Goal: Navigation & Orientation: Find specific page/section

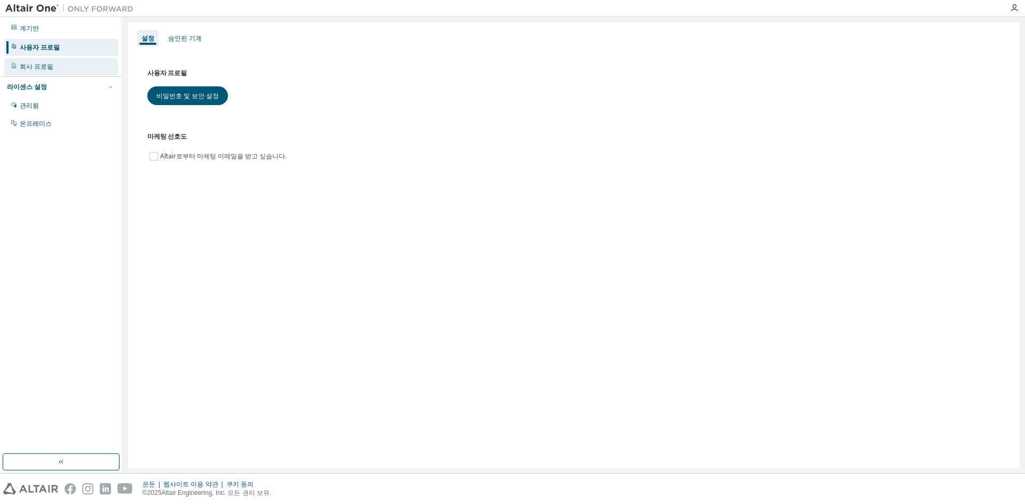
click at [20, 65] on font "회사 프로필" at bounding box center [37, 66] width 34 height 7
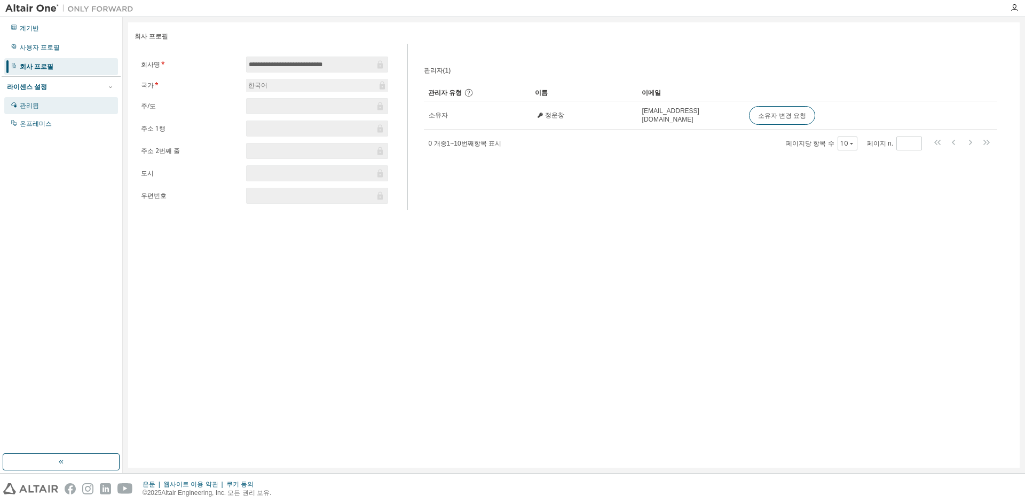
click at [34, 113] on div "관리됨" at bounding box center [61, 105] width 114 height 17
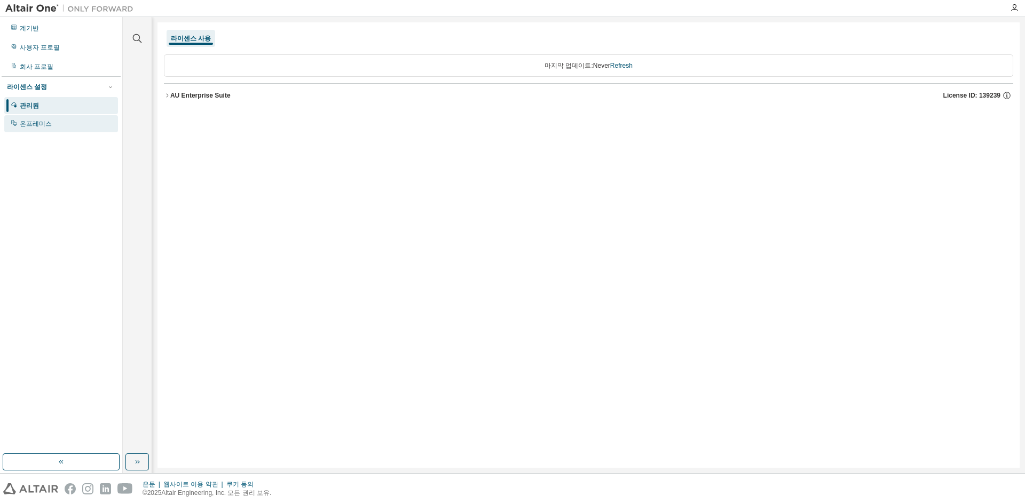
click at [33, 125] on font "온프레미스" at bounding box center [36, 123] width 32 height 7
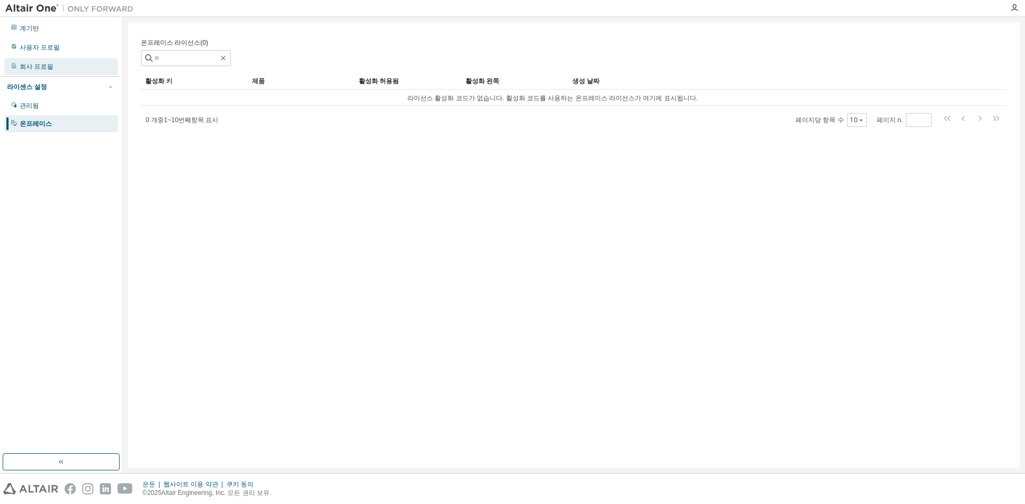
click at [31, 61] on div "회사 프로필" at bounding box center [61, 66] width 114 height 17
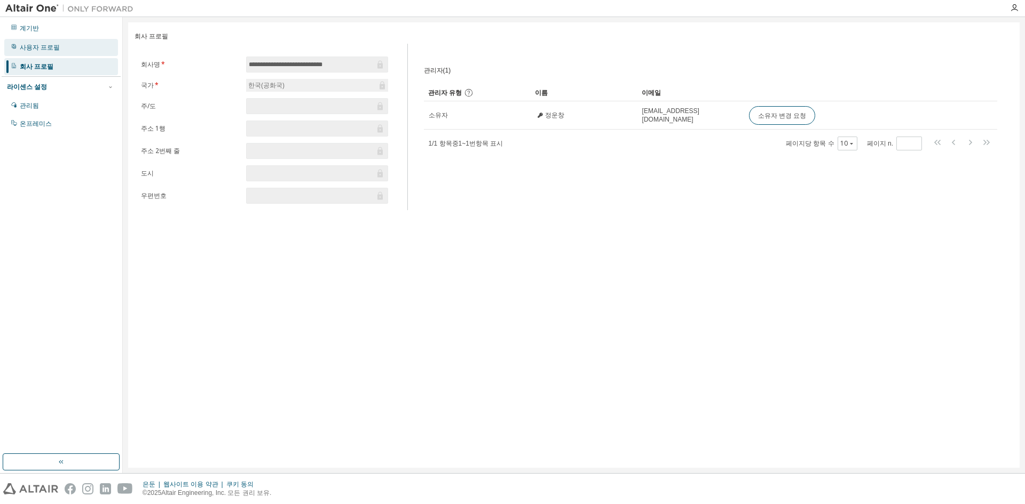
click at [31, 43] on div "사용자 프로필" at bounding box center [61, 47] width 114 height 17
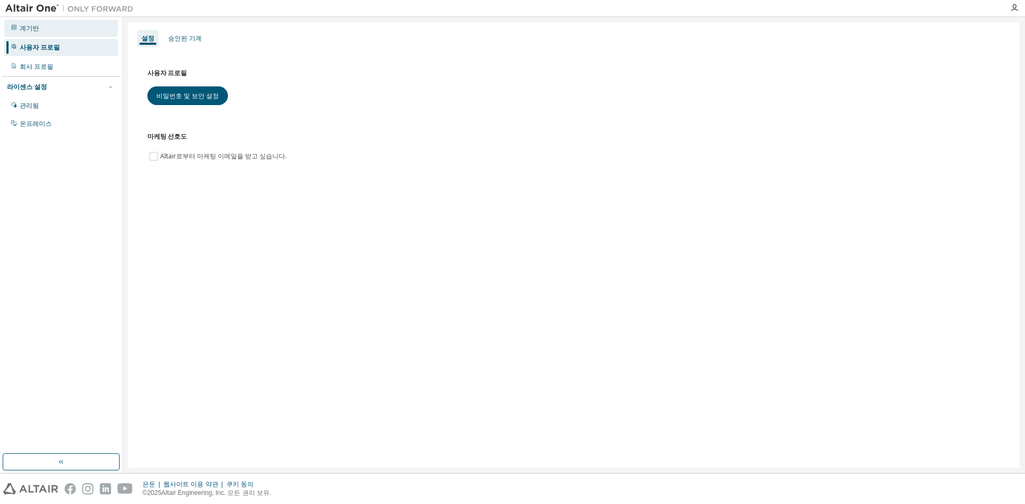
click at [35, 33] on div "계기반" at bounding box center [61, 28] width 114 height 17
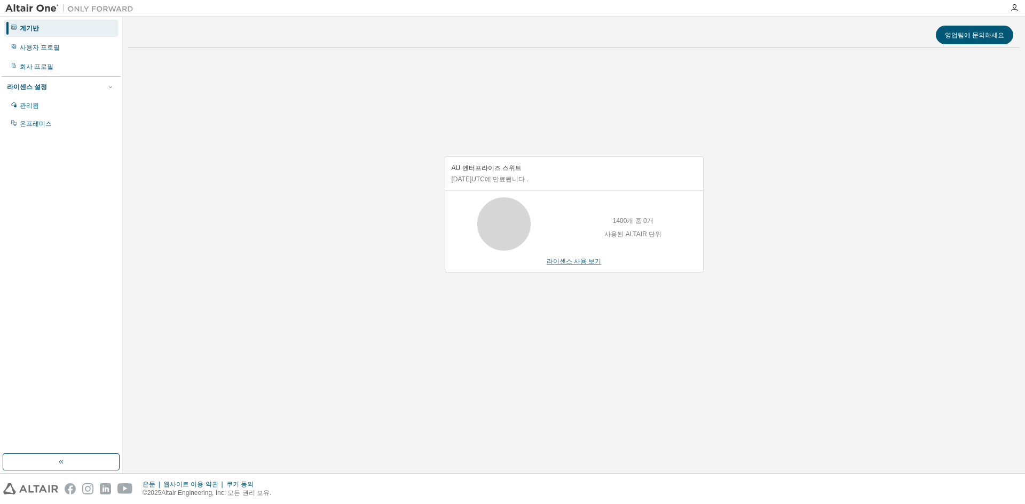
click at [573, 263] on font "라이센스 사용 보기" at bounding box center [574, 261] width 55 height 7
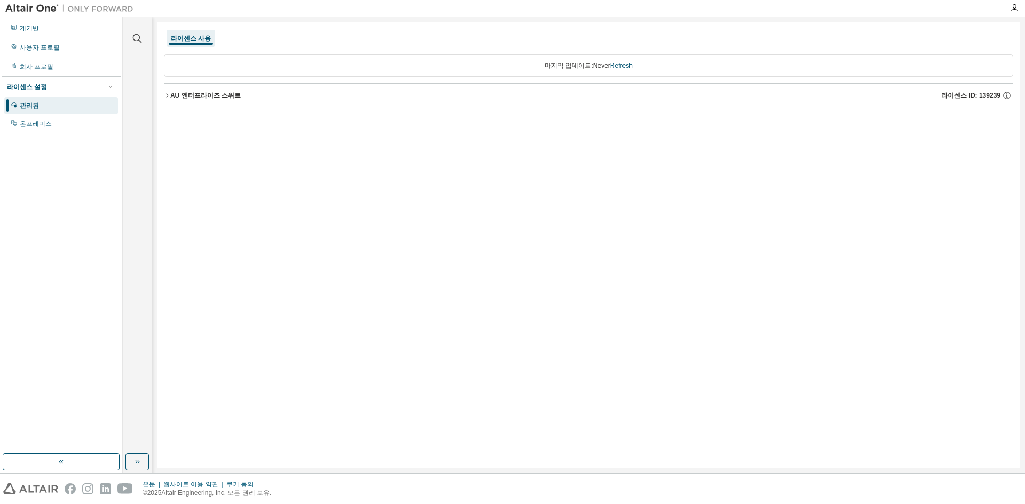
click at [166, 96] on icon "button" at bounding box center [167, 95] width 6 height 6
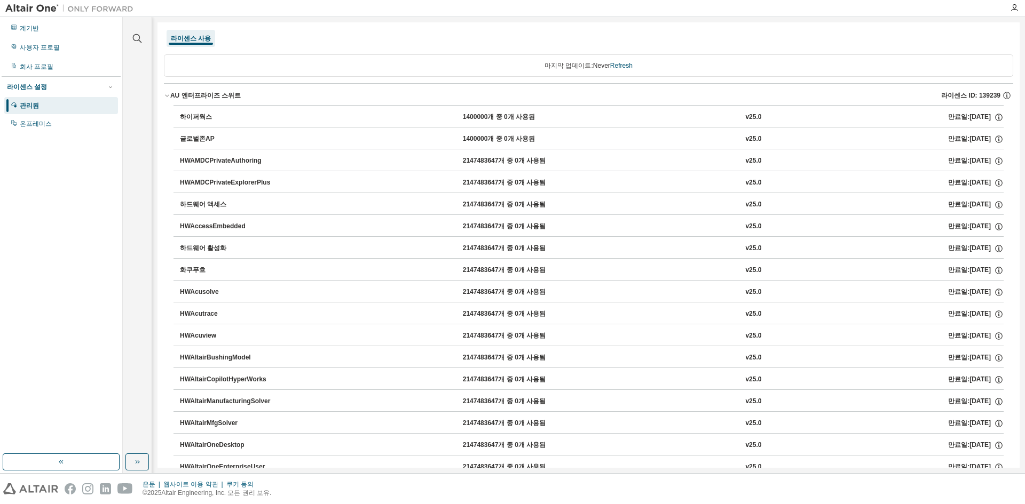
click at [165, 96] on icon "button" at bounding box center [167, 95] width 6 height 6
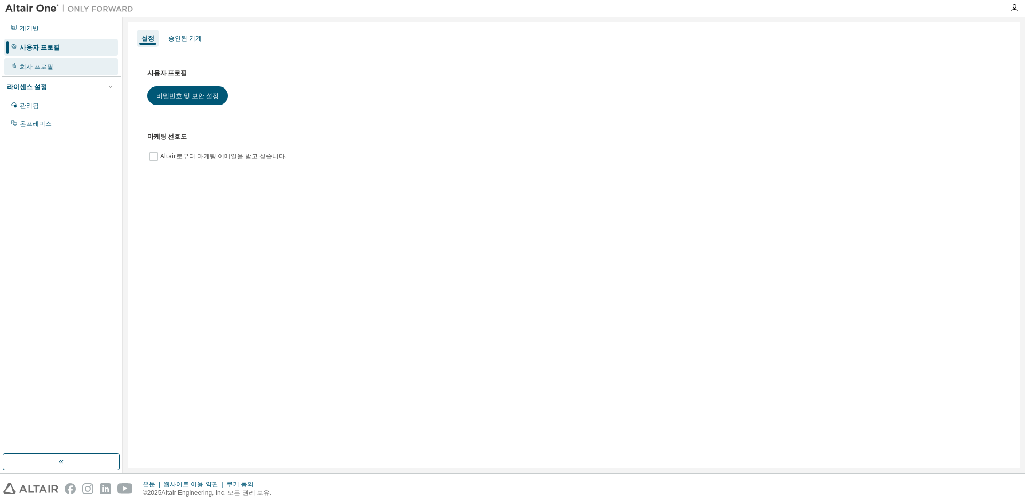
click at [33, 67] on font "회사 프로필" at bounding box center [37, 66] width 34 height 7
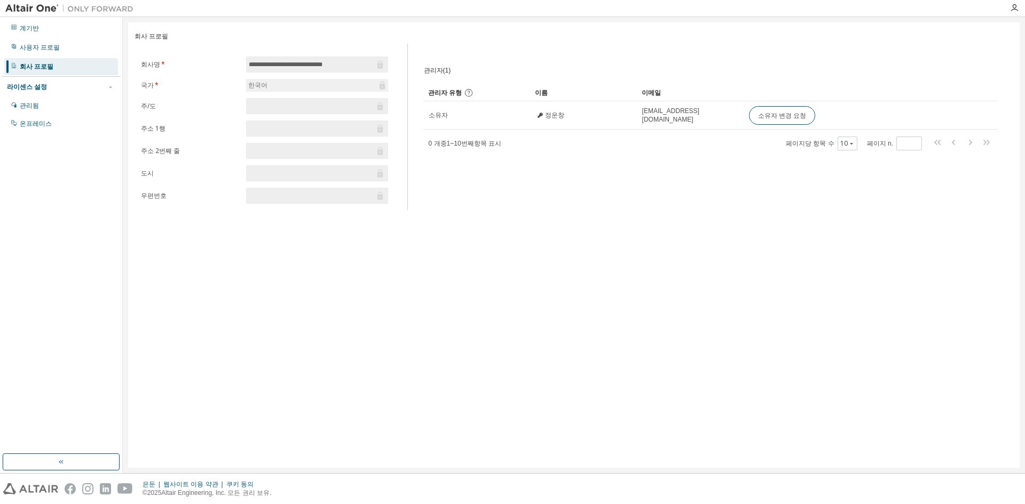
click at [564, 269] on div "**********" at bounding box center [573, 245] width 891 height 446
click at [51, 46] on font "사용자 프로필" at bounding box center [40, 47] width 40 height 7
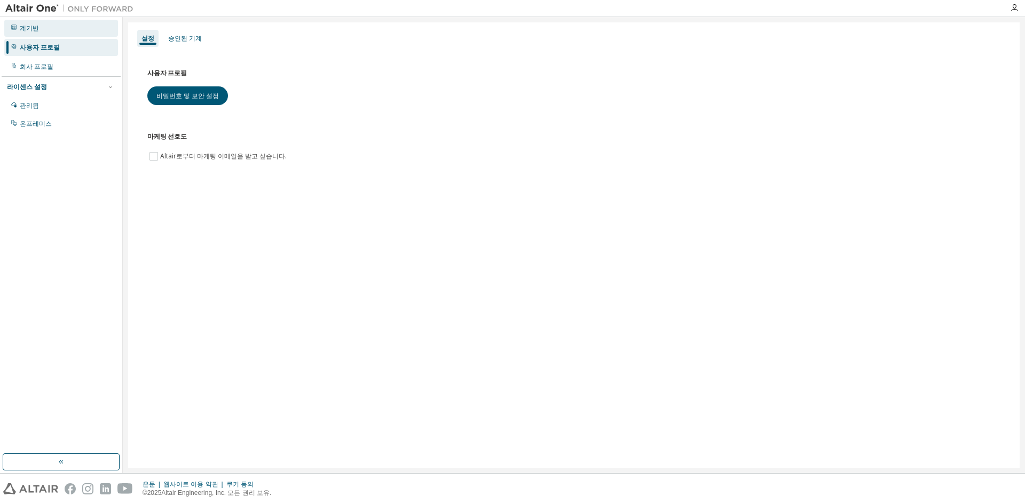
click at [36, 26] on font "계기반" at bounding box center [29, 28] width 19 height 7
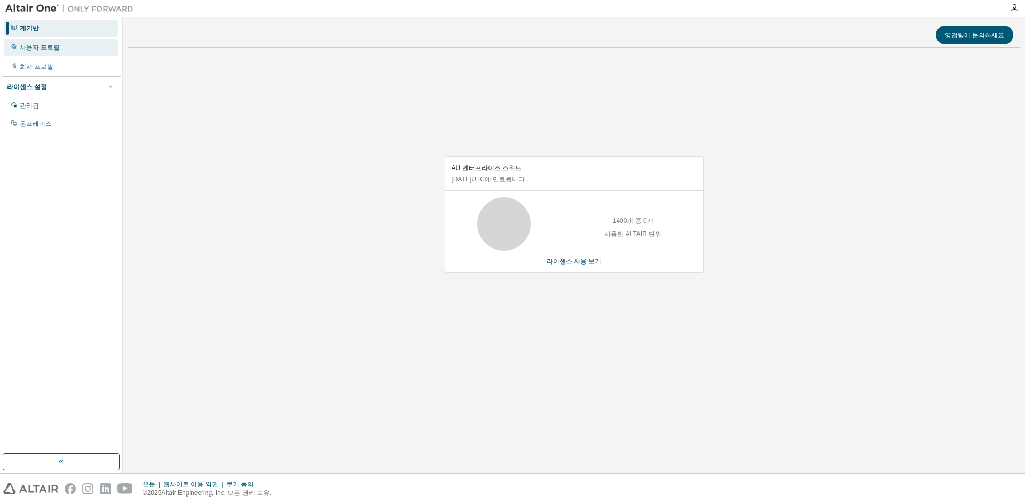
click at [41, 54] on div "사용자 프로필" at bounding box center [61, 47] width 114 height 17
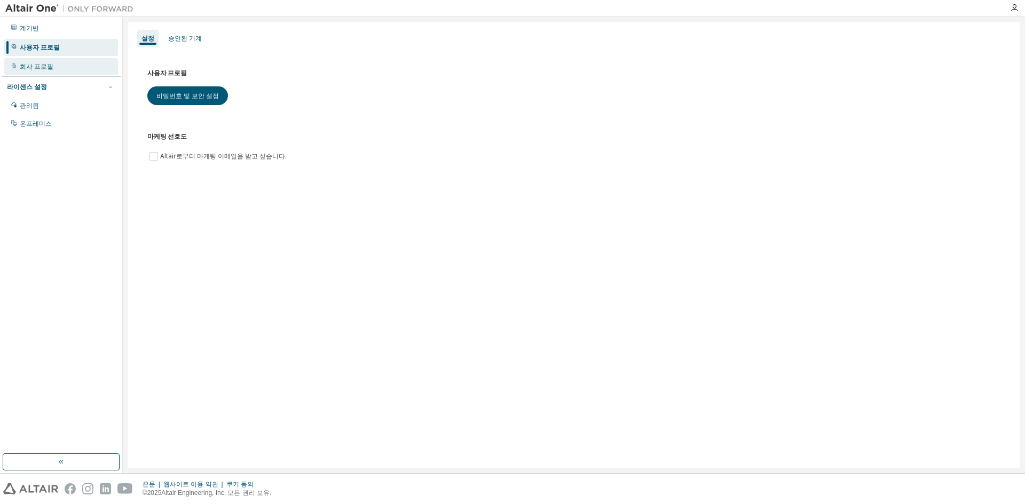
click at [46, 72] on div "회사 프로필" at bounding box center [61, 66] width 114 height 17
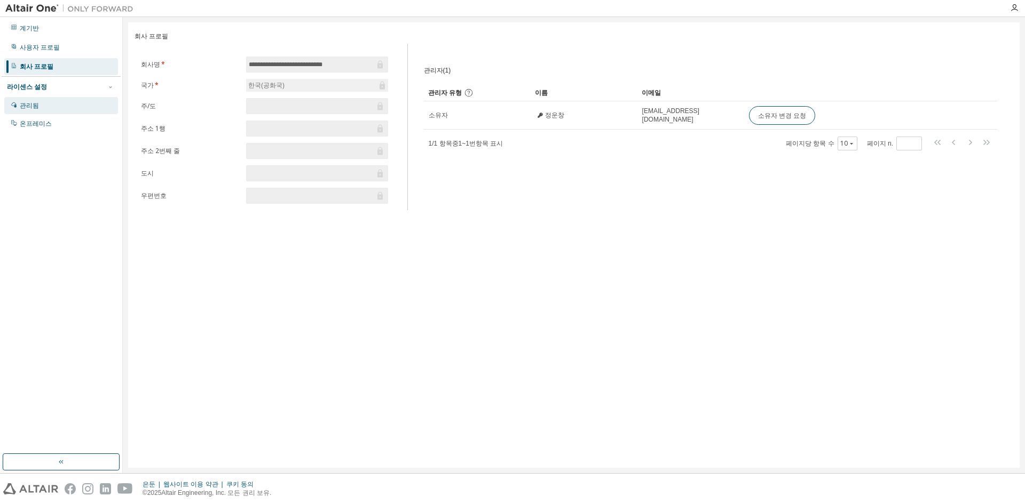
click at [51, 106] on div "관리됨" at bounding box center [61, 105] width 114 height 17
